Goal: Navigation & Orientation: Find specific page/section

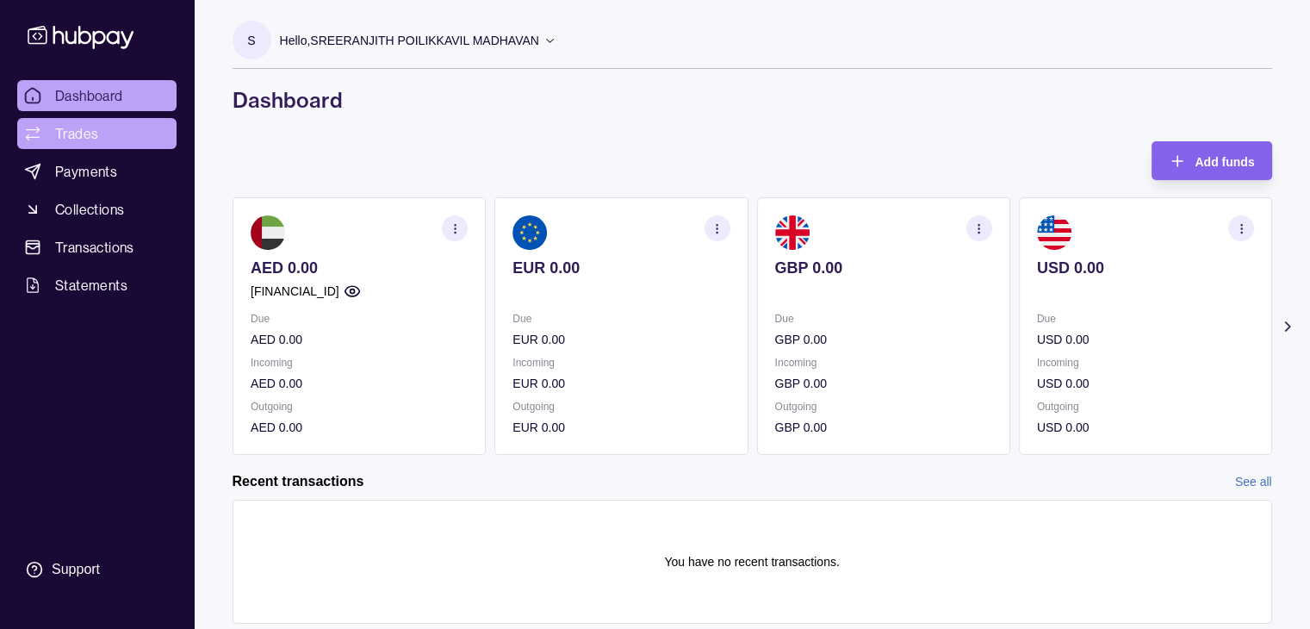
click at [90, 135] on span "Trades" at bounding box center [76, 133] width 43 height 21
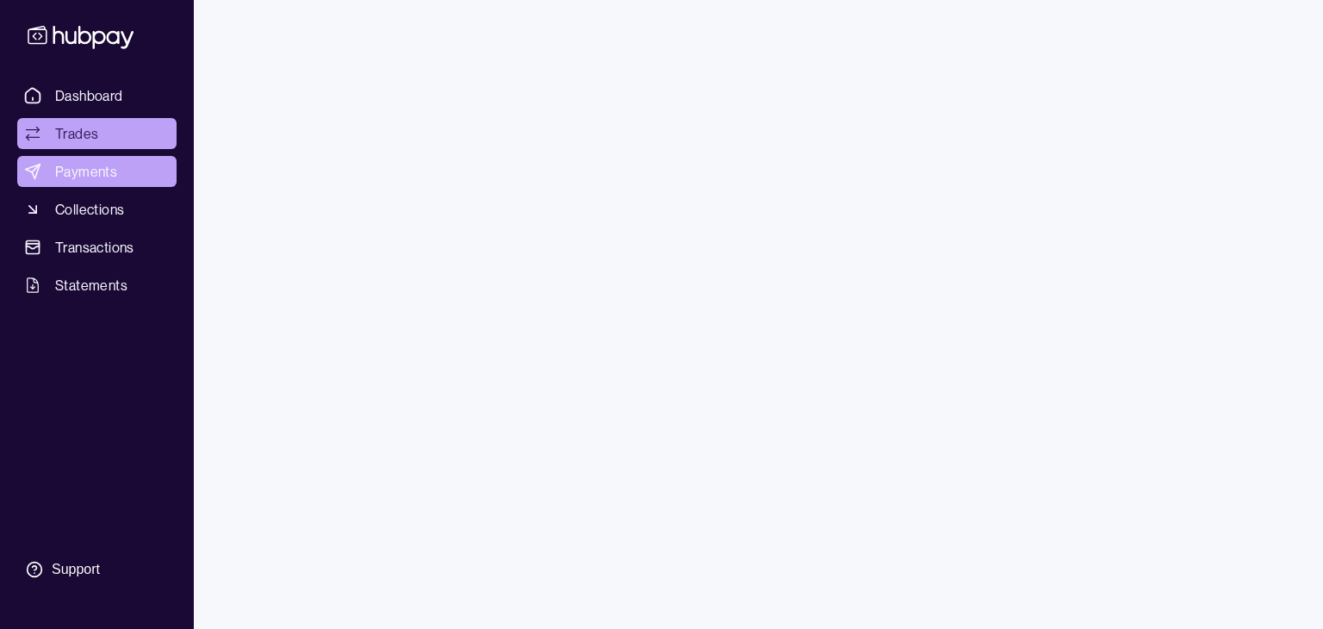
click at [84, 175] on span "Payments" at bounding box center [86, 171] width 62 height 21
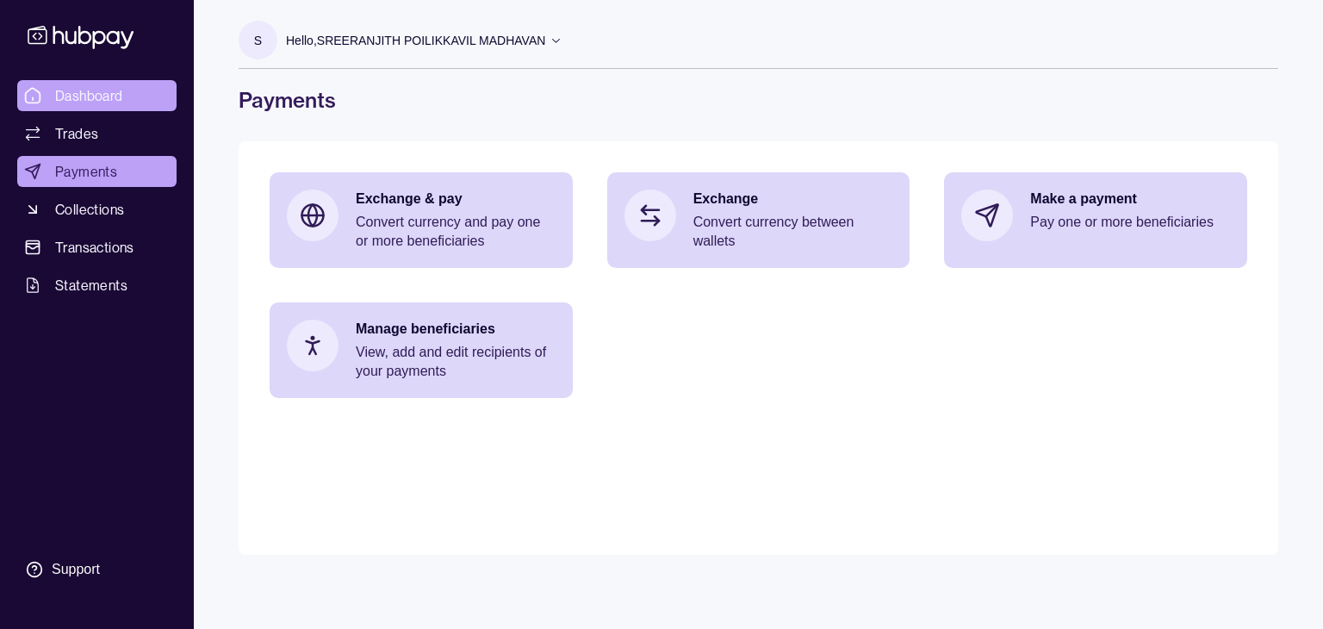
click at [115, 101] on span "Dashboard" at bounding box center [89, 95] width 68 height 21
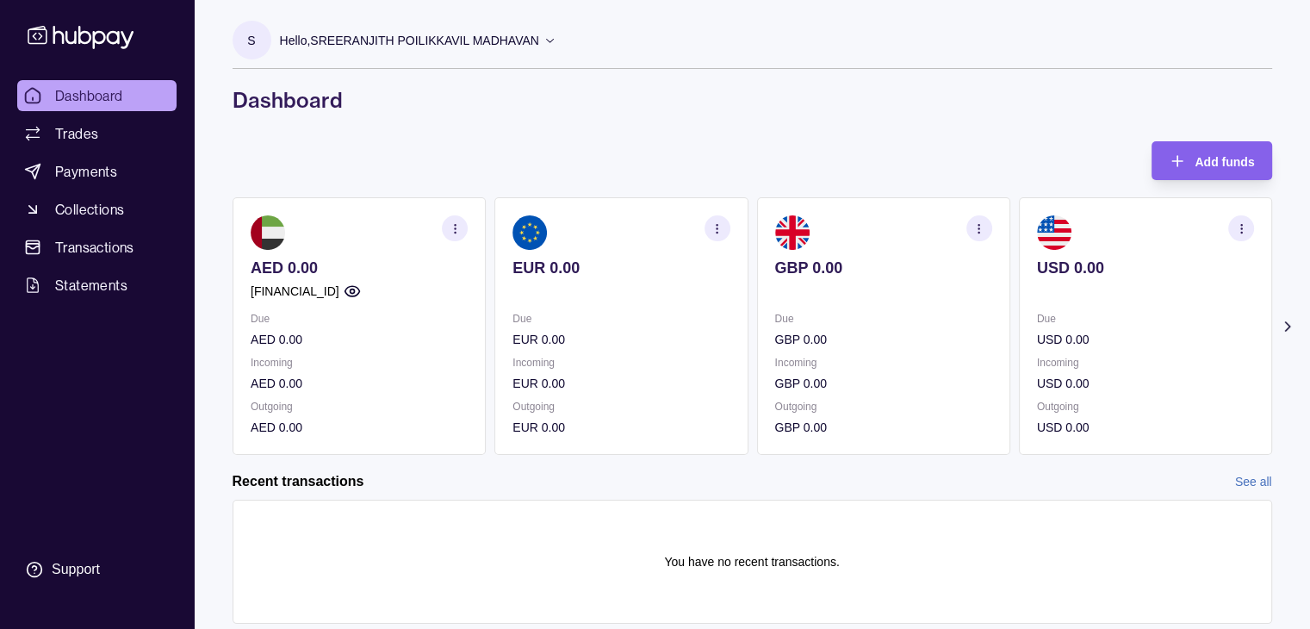
click at [1289, 325] on icon at bounding box center [1286, 326] width 17 height 17
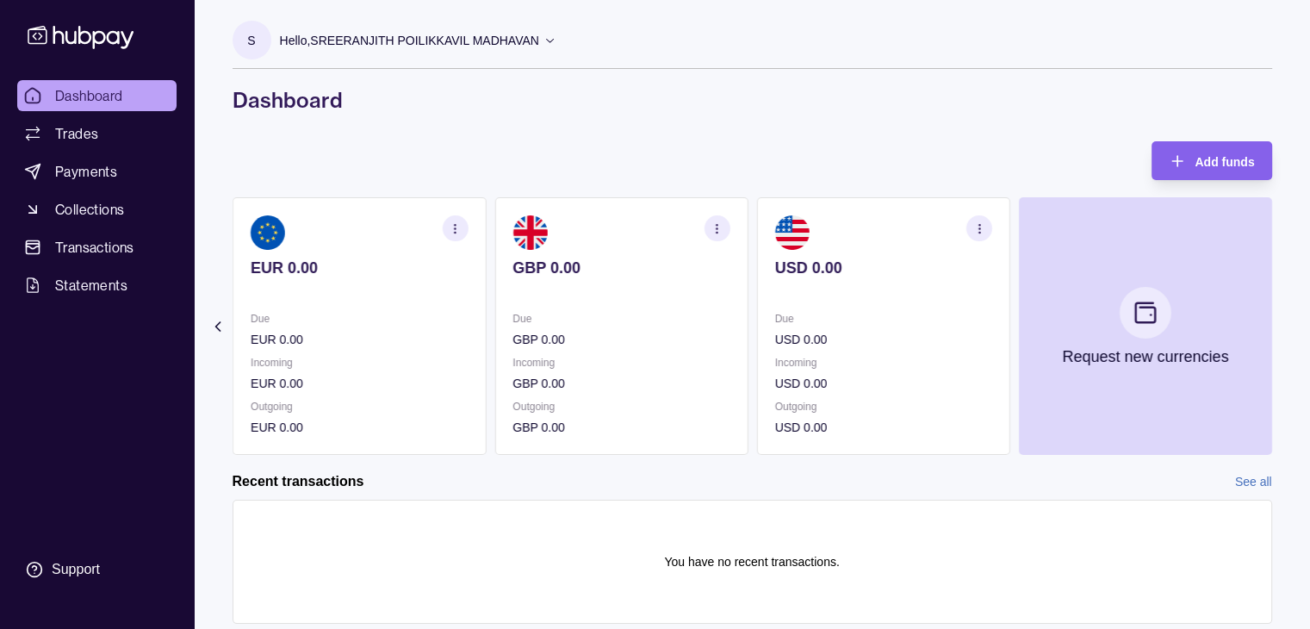
click at [214, 320] on icon at bounding box center [216, 326] width 17 height 17
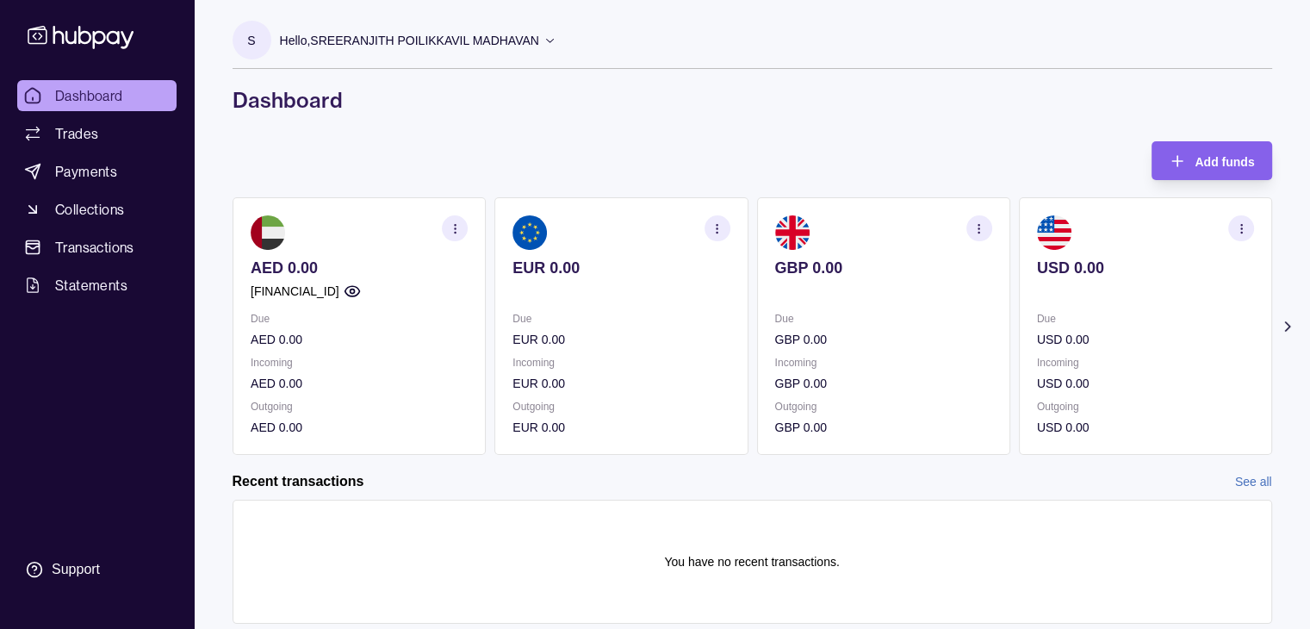
click at [556, 39] on icon at bounding box center [549, 40] width 13 height 13
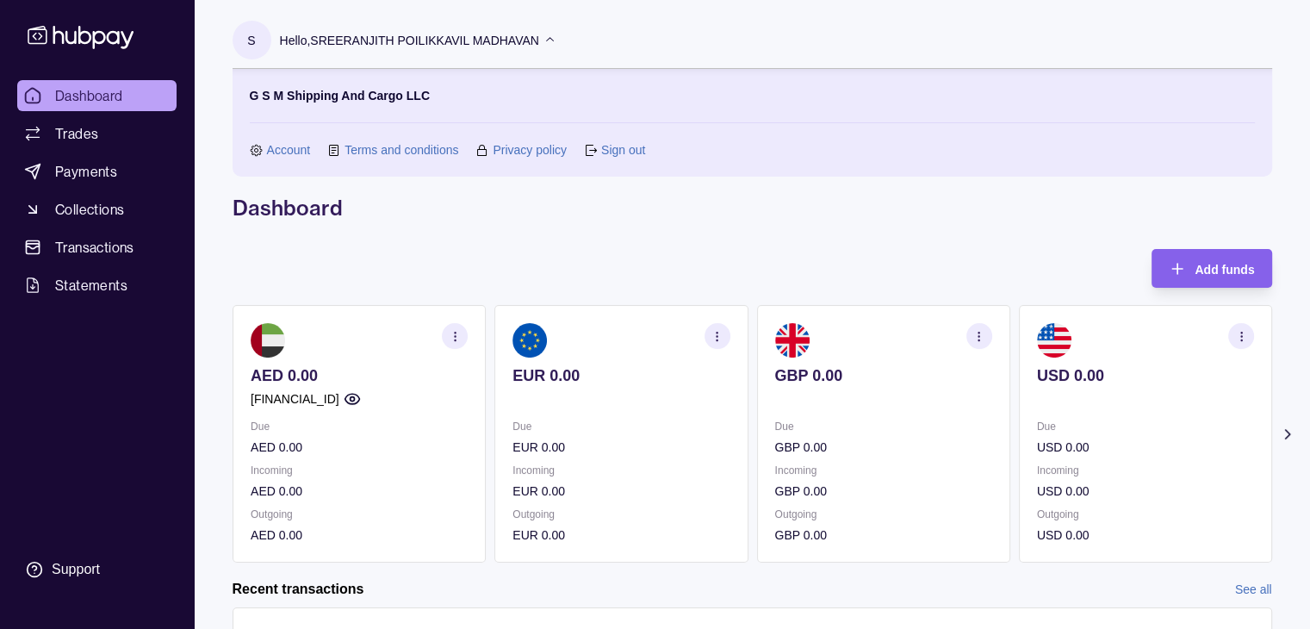
click at [609, 153] on link "Sign out" at bounding box center [623, 149] width 44 height 19
